Goal: Information Seeking & Learning: Learn about a topic

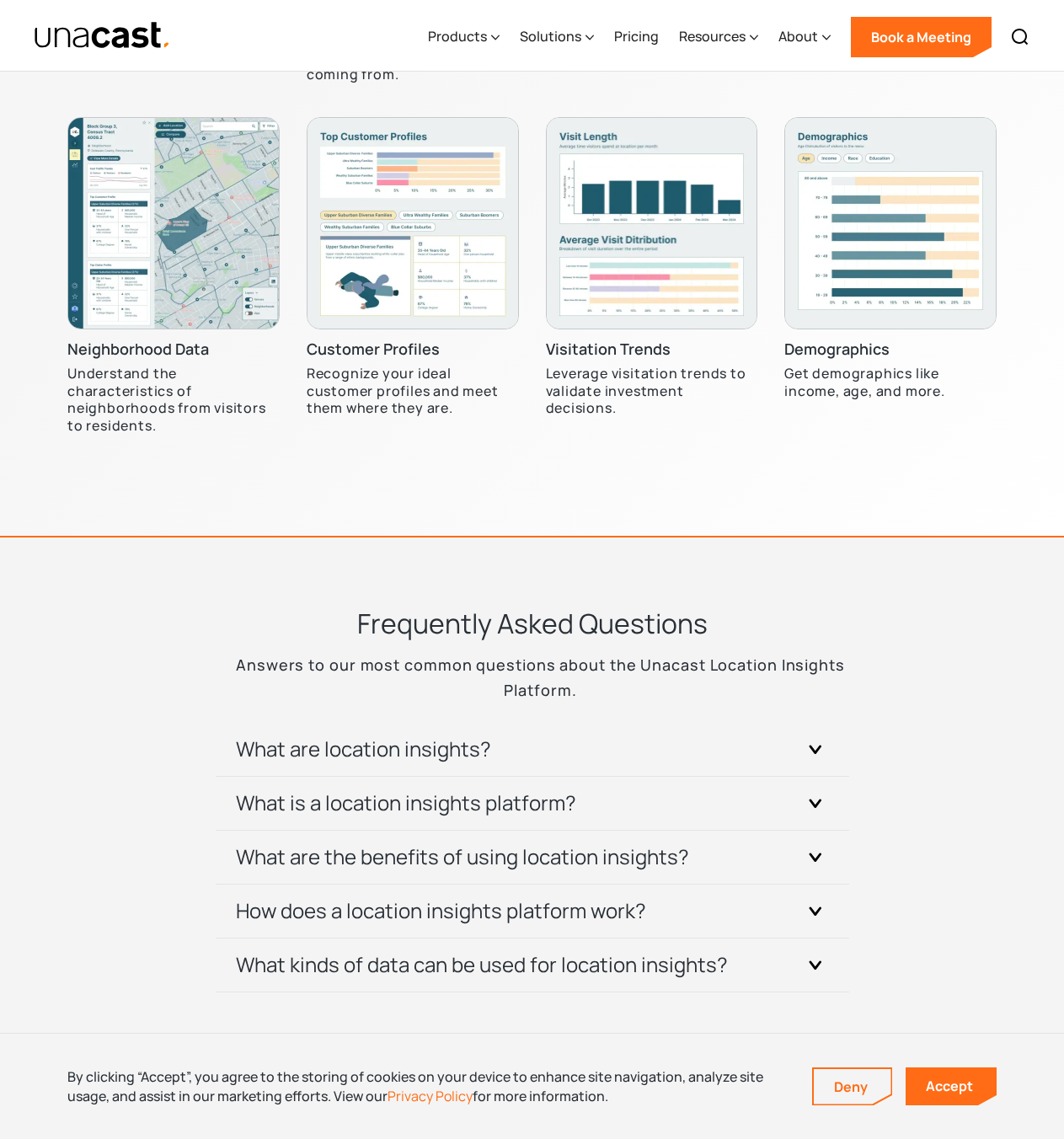
scroll to position [5477, 0]
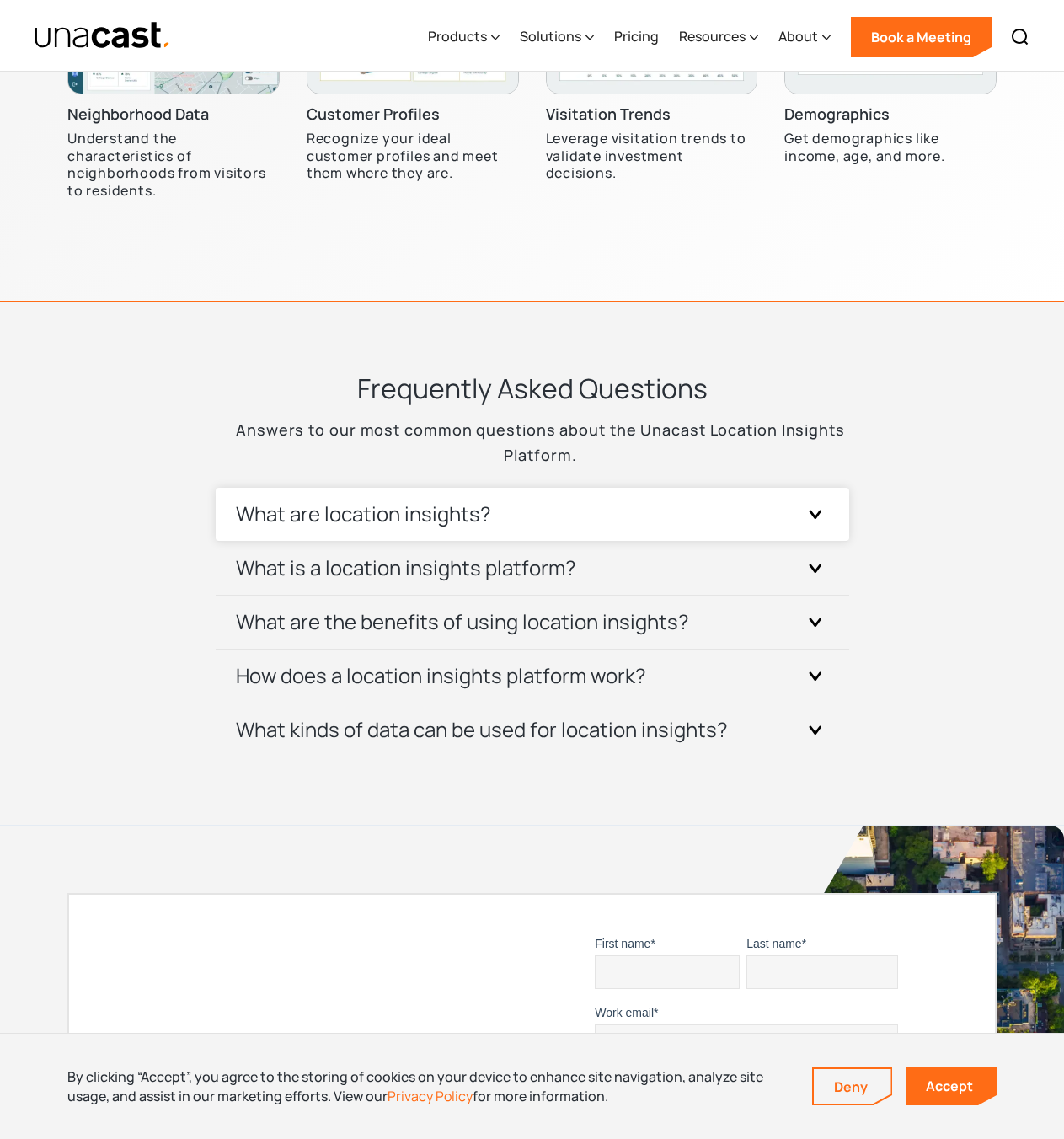
click at [391, 503] on h3 "What are location insights?" at bounding box center [364, 514] width 255 height 27
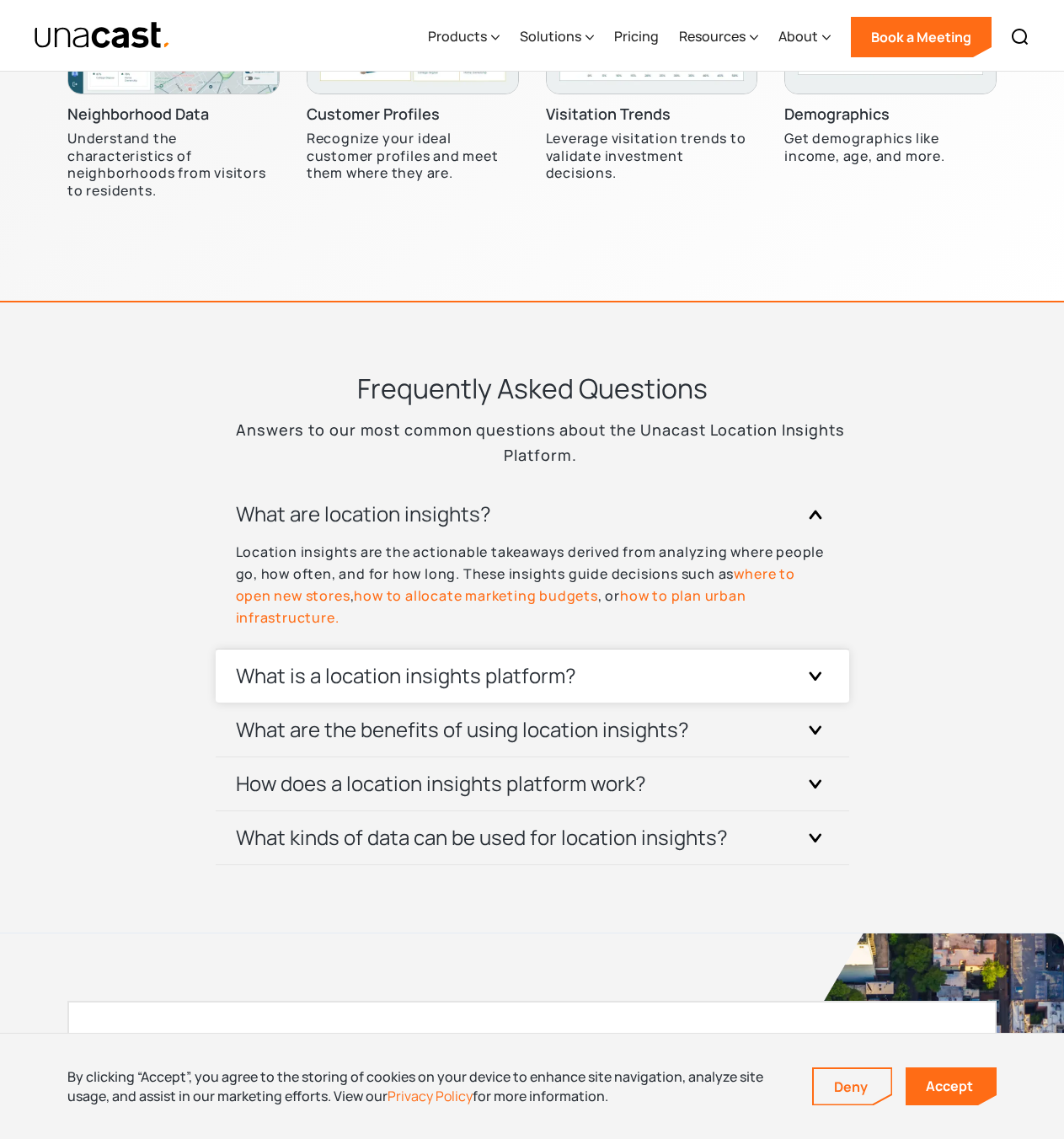
click at [464, 678] on h3 "What is a location insights platform?" at bounding box center [406, 675] width 340 height 27
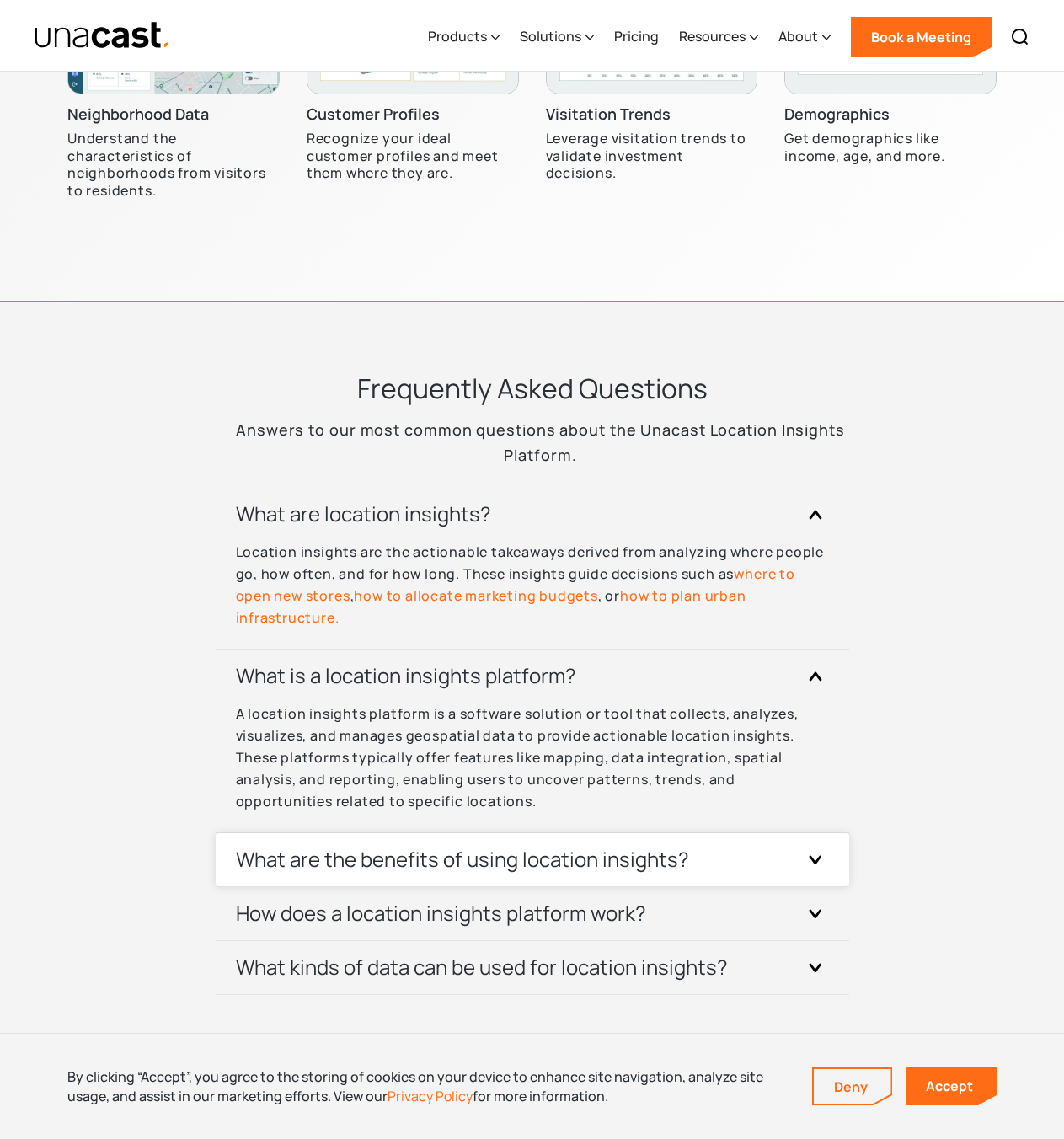
click at [508, 859] on h3 "What are the benefits of using location insights?" at bounding box center [463, 859] width 453 height 27
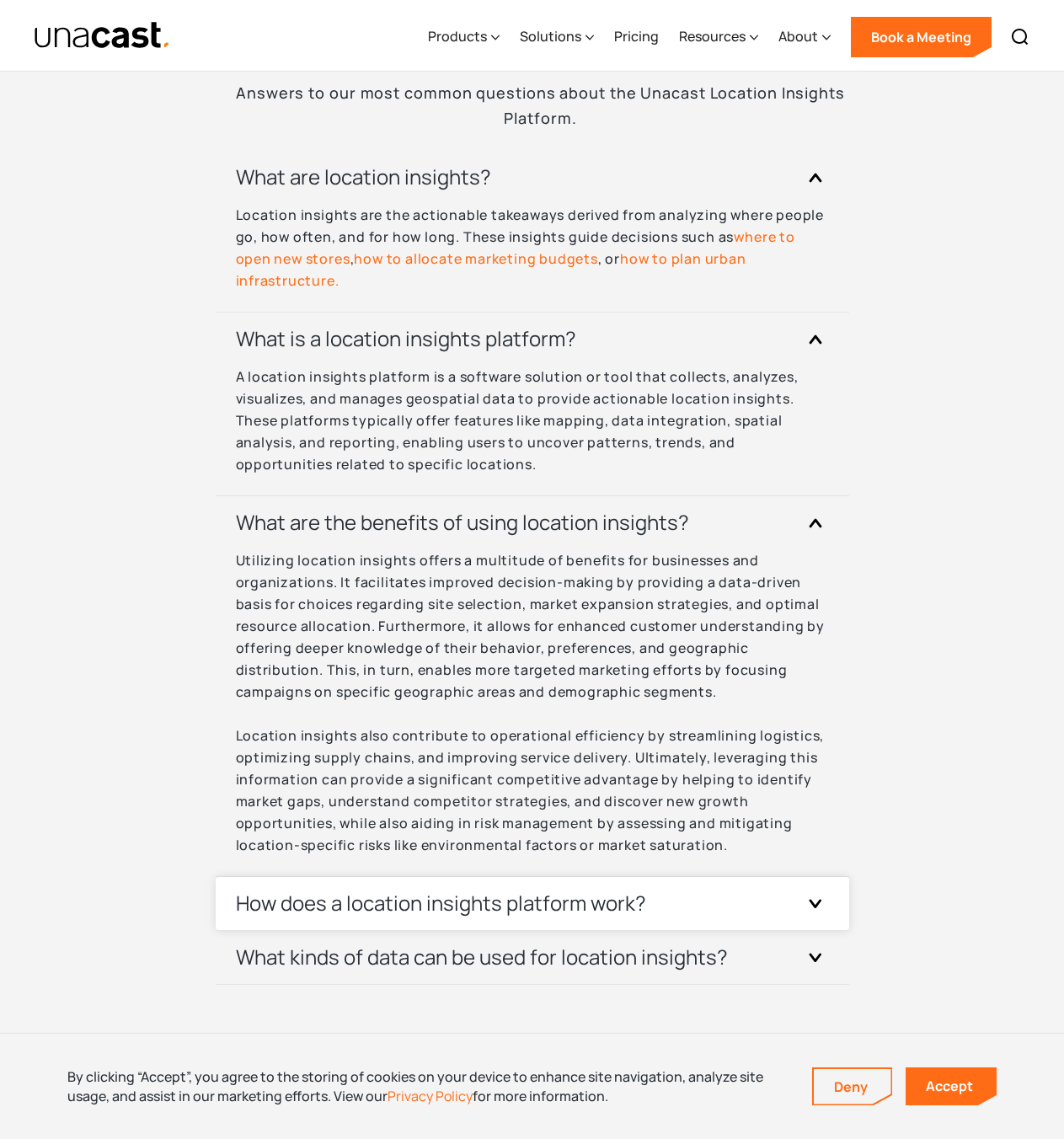
click at [497, 899] on h3 "How does a location insights platform work?" at bounding box center [441, 903] width 410 height 27
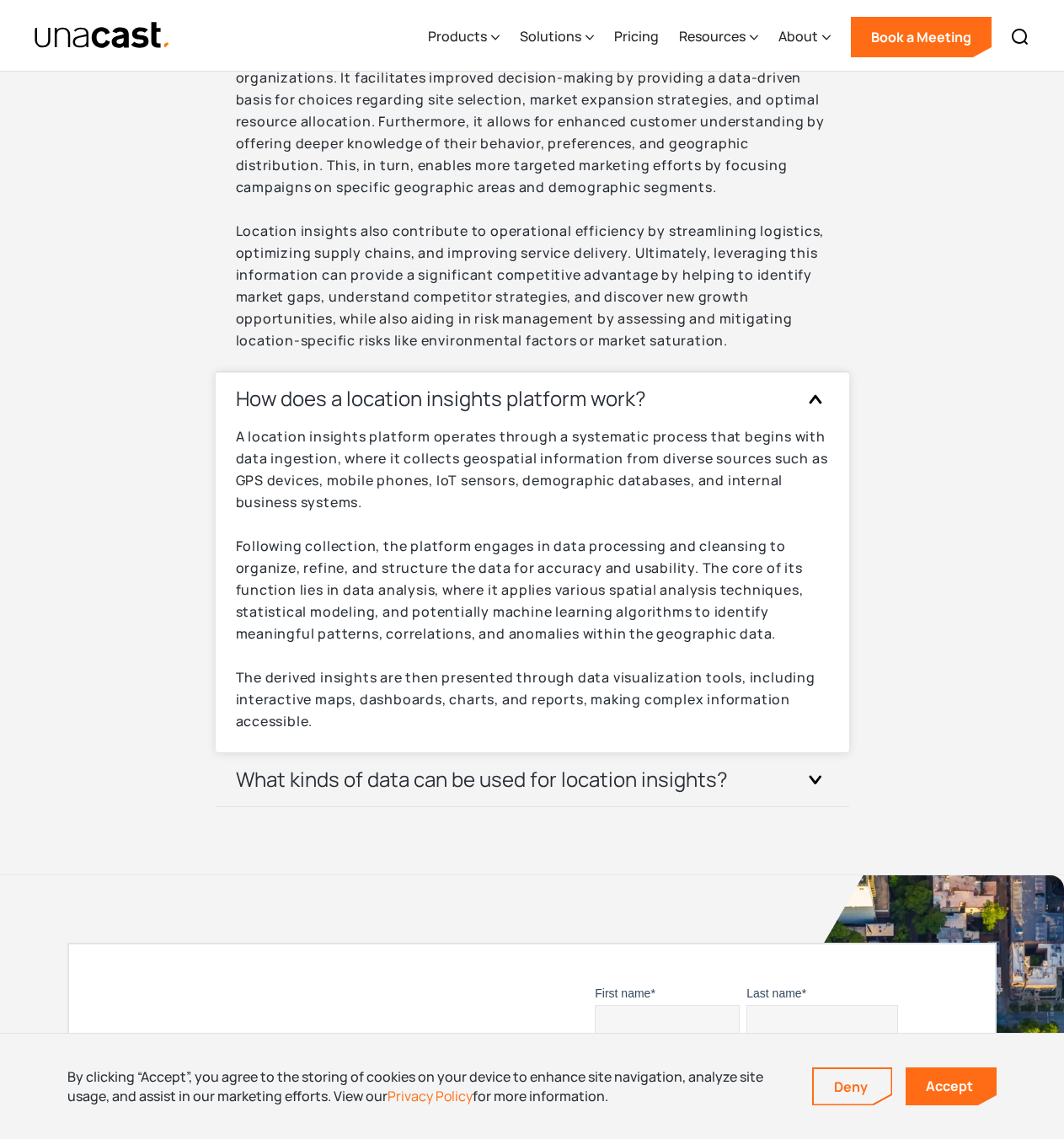
scroll to position [6319, 0]
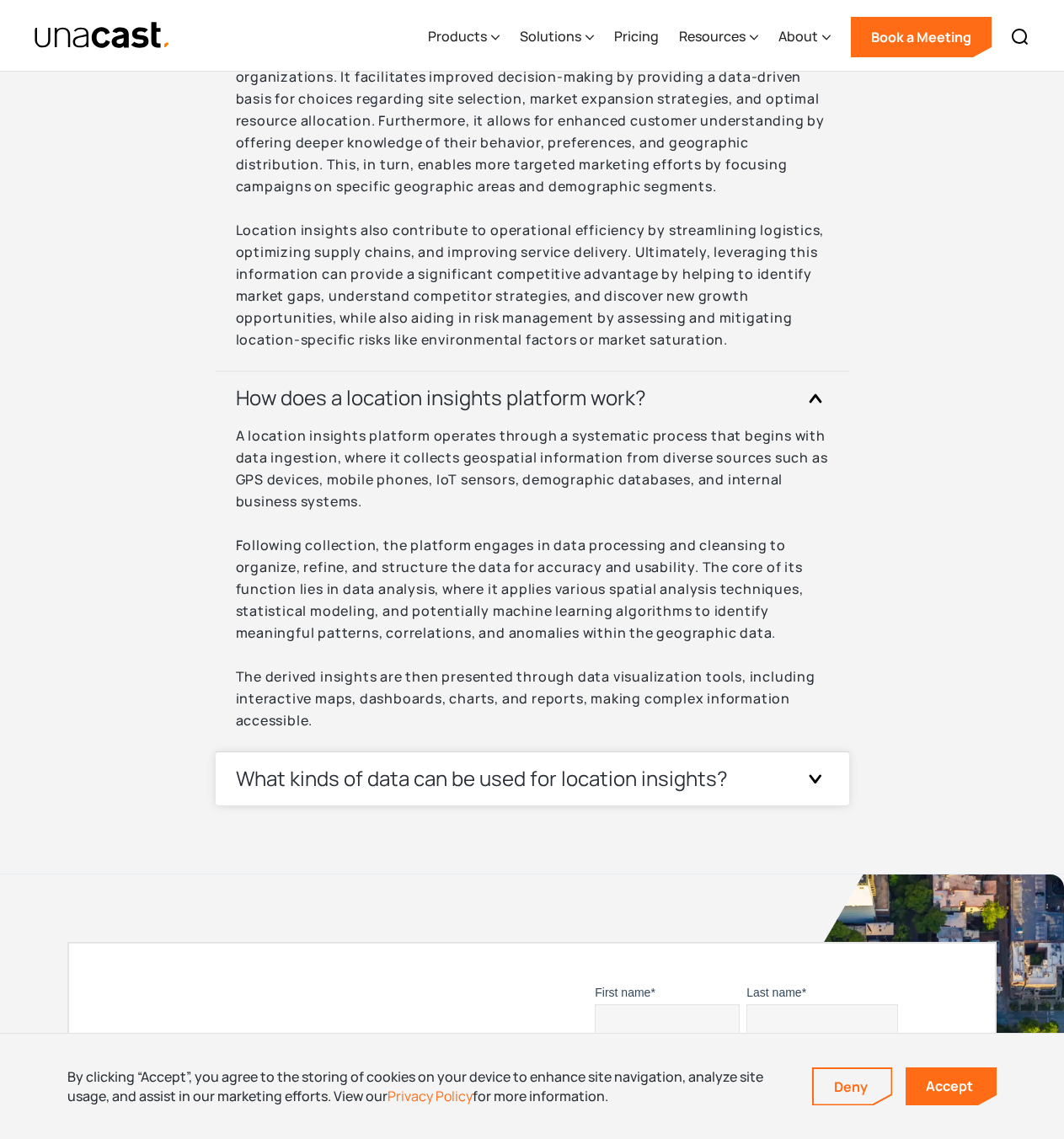
click at [620, 793] on div "What kinds of data can be used for location insights?" at bounding box center [532, 778] width 593 height 53
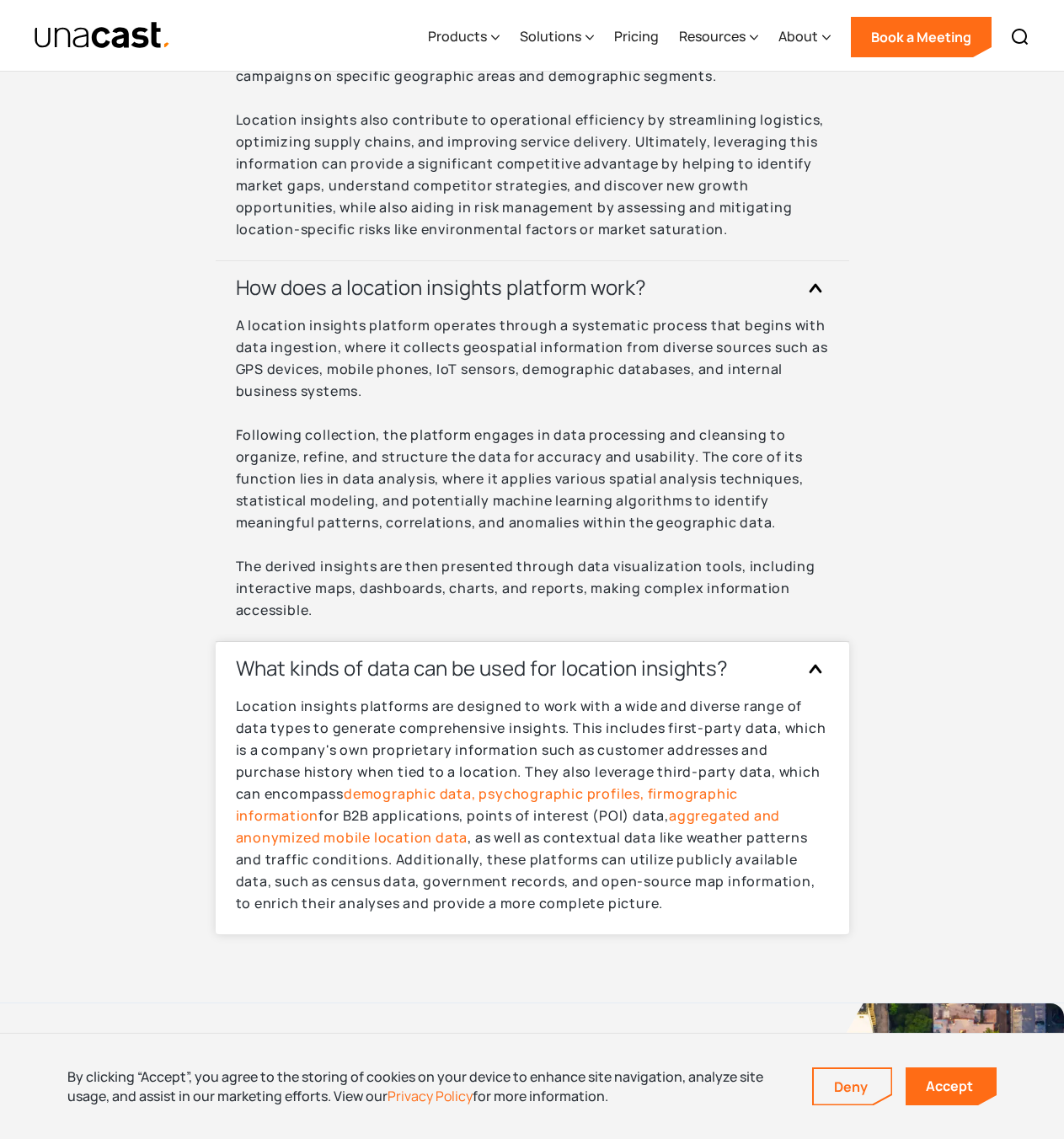
scroll to position [6656, 0]
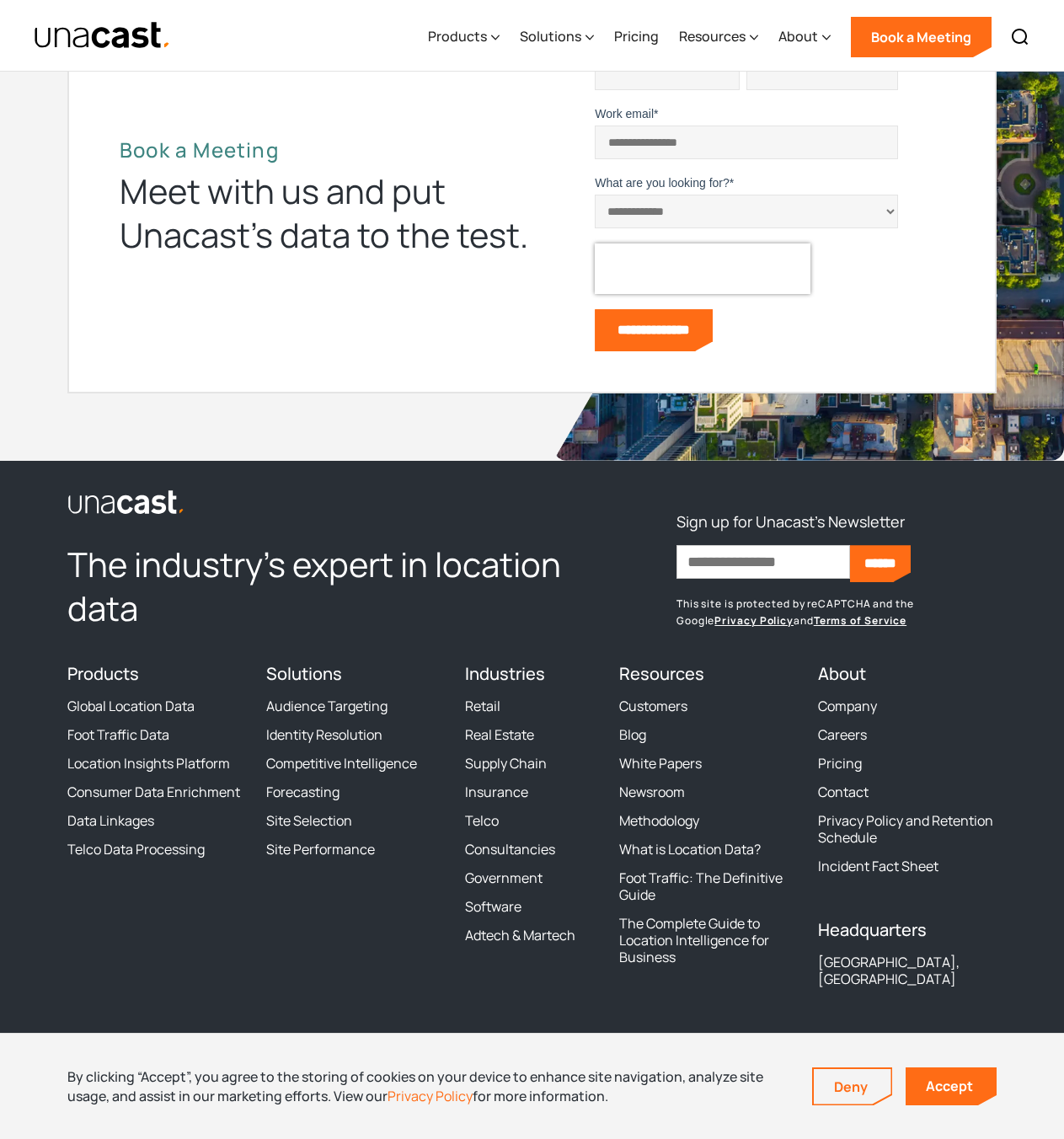
scroll to position [7507, 0]
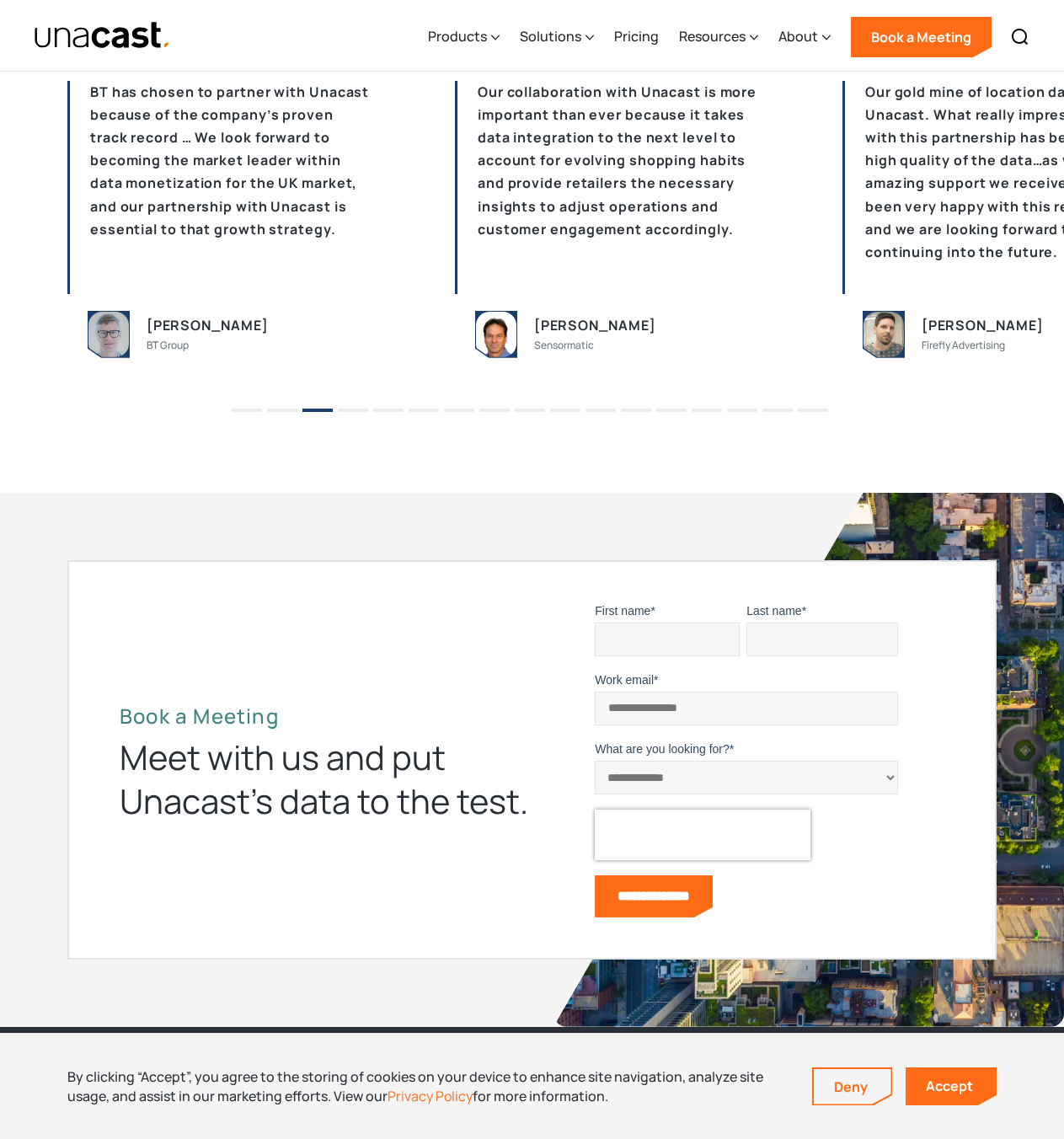
scroll to position [3960, 0]
